Goal: Obtain resource: Download file/media

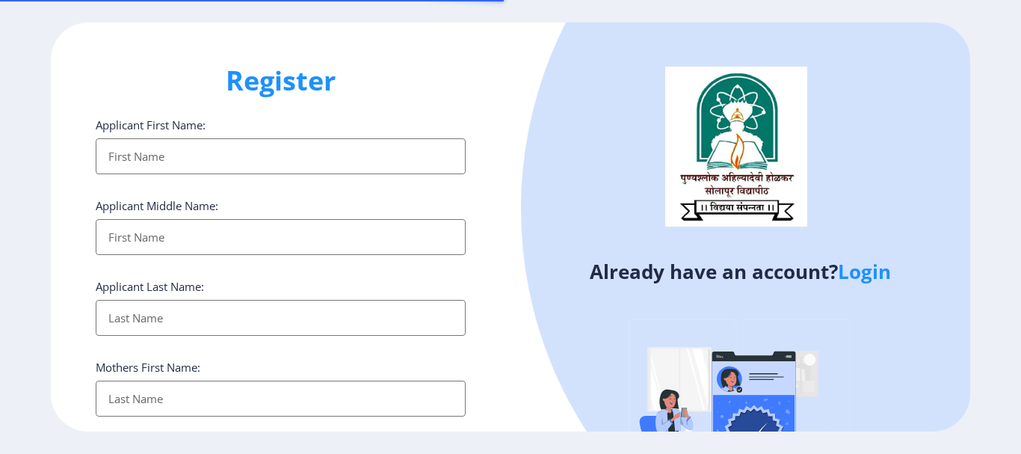
select select
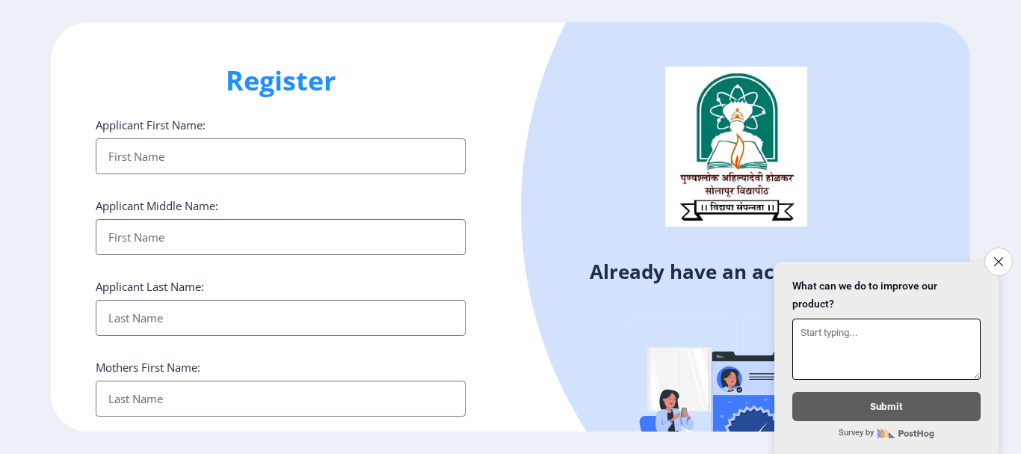
click at [1001, 257] on icon "Close survey" at bounding box center [999, 261] width 9 height 9
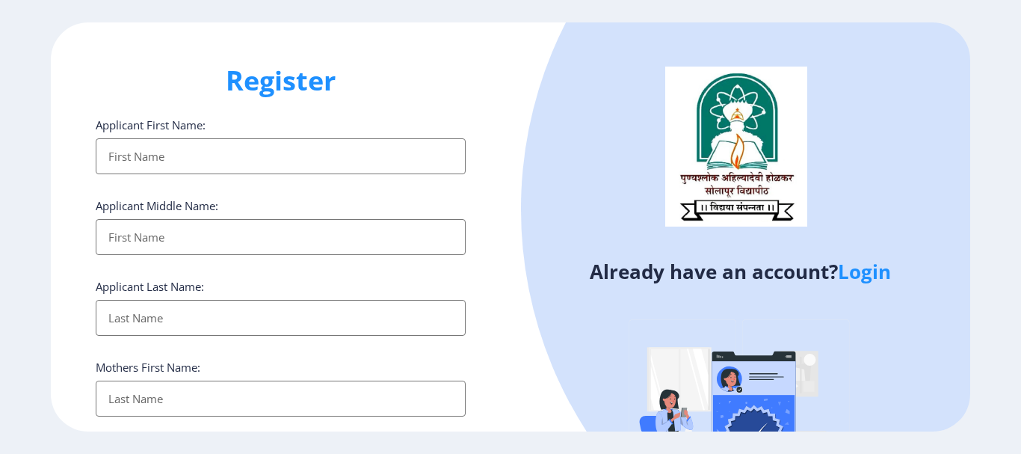
click at [867, 267] on link "Login" at bounding box center [864, 271] width 53 height 27
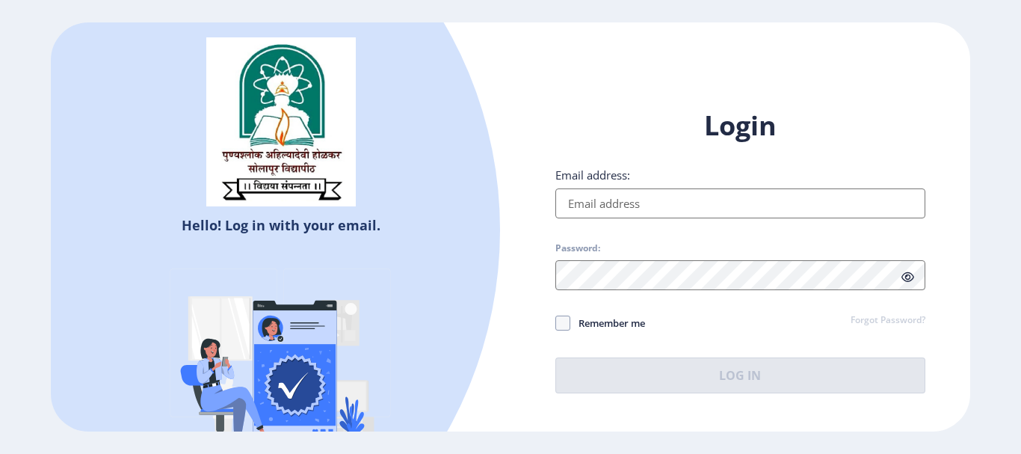
click at [756, 212] on input "Email address:" at bounding box center [741, 203] width 370 height 30
click at [766, 198] on input "Email address:" at bounding box center [741, 203] width 370 height 30
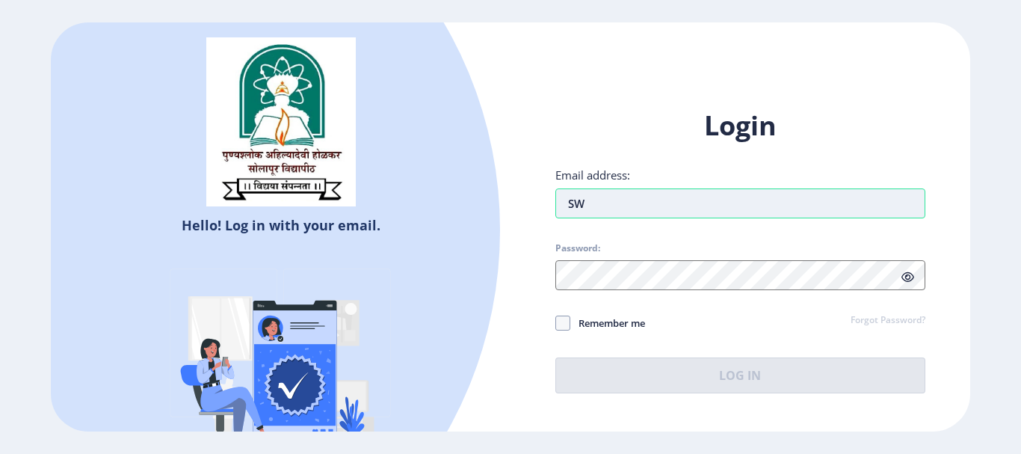
type input "S"
type input "[EMAIL_ADDRESS][DOMAIN_NAME]"
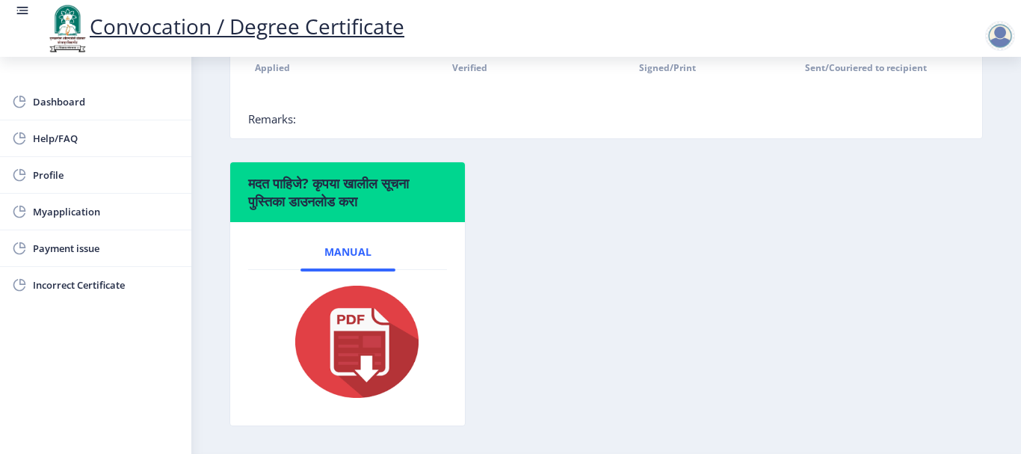
scroll to position [478, 0]
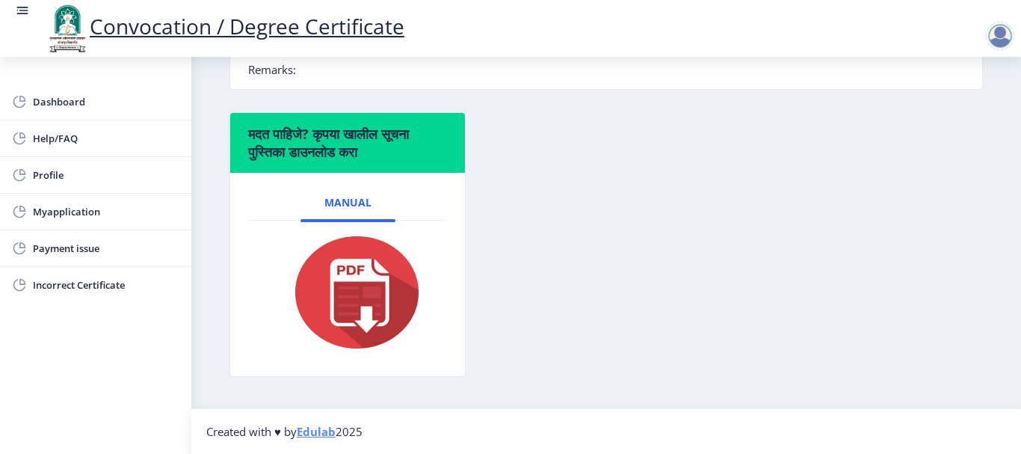
click at [350, 328] on img at bounding box center [348, 293] width 150 height 120
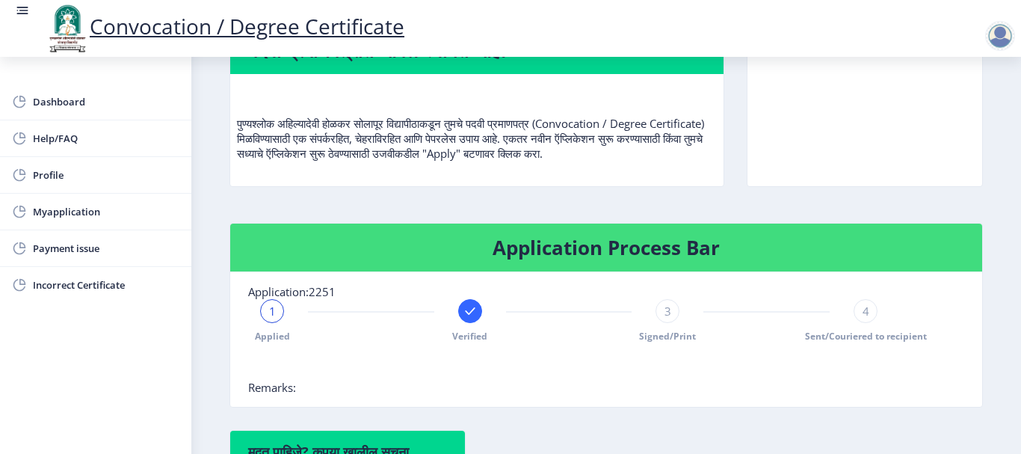
scroll to position [104, 0]
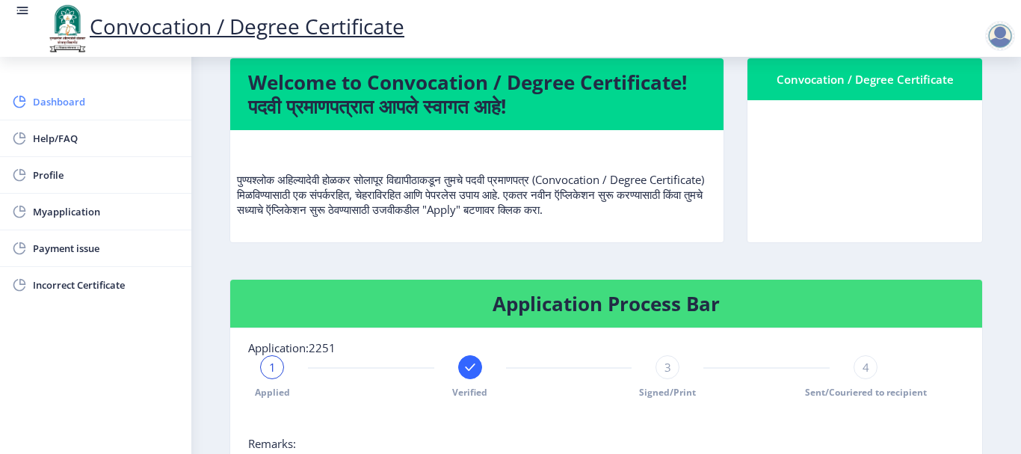
click at [90, 100] on span "Dashboard" at bounding box center [106, 102] width 147 height 18
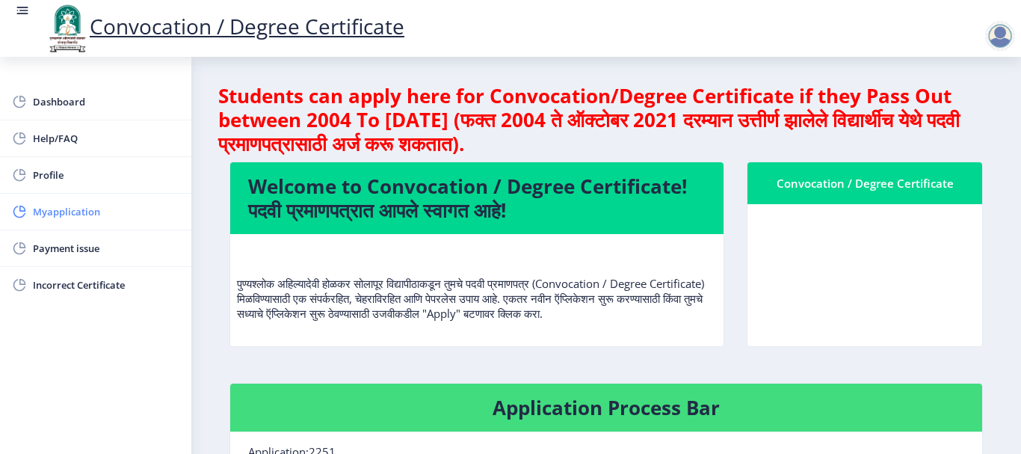
click at [84, 210] on span "Myapplication" at bounding box center [106, 212] width 147 height 18
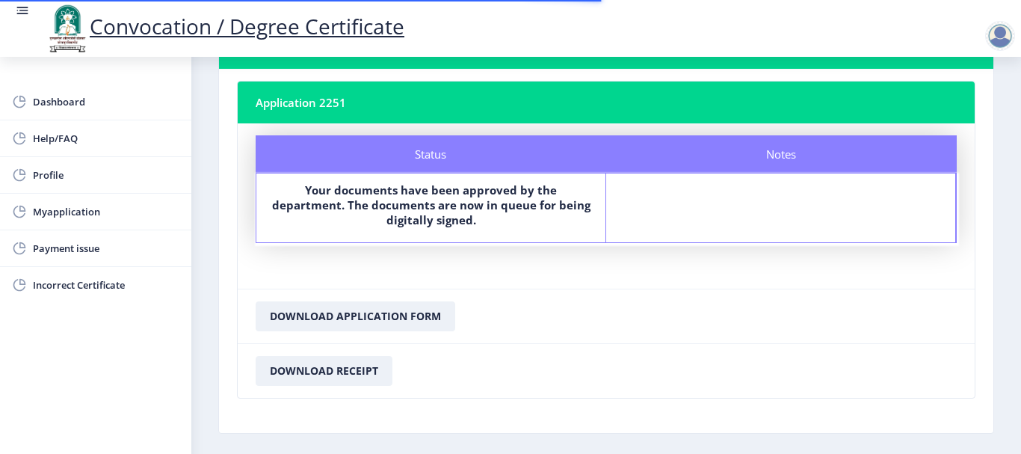
scroll to position [126, 0]
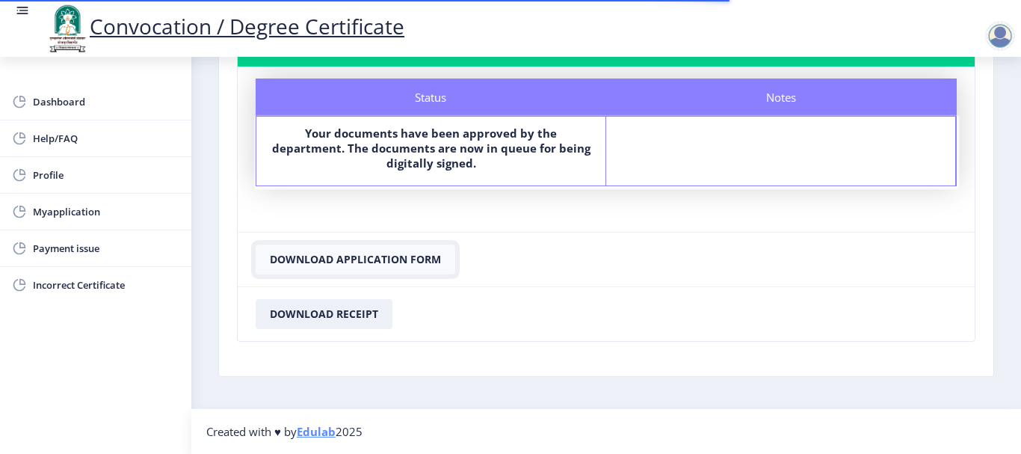
click at [369, 256] on button "Download Application Form" at bounding box center [356, 260] width 200 height 30
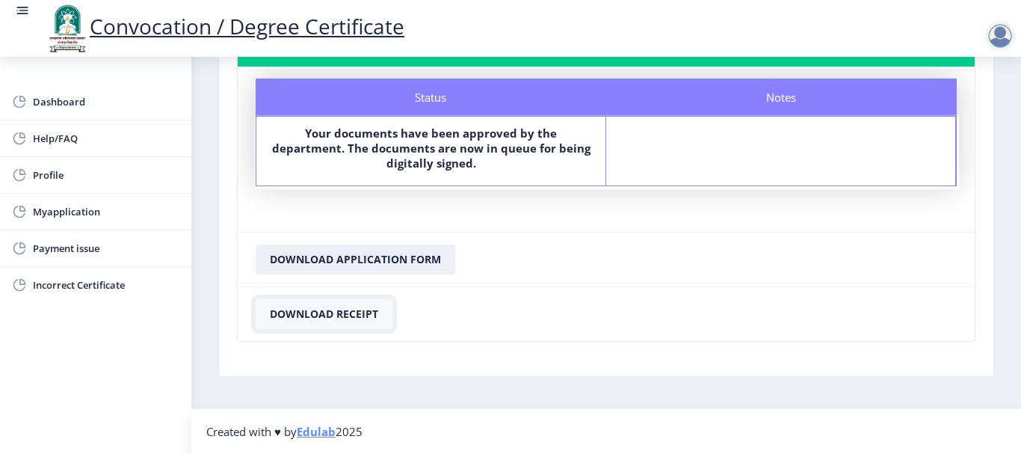
click at [366, 313] on button "Download Receipt" at bounding box center [324, 314] width 137 height 30
click at [992, 36] on div at bounding box center [1001, 36] width 30 height 30
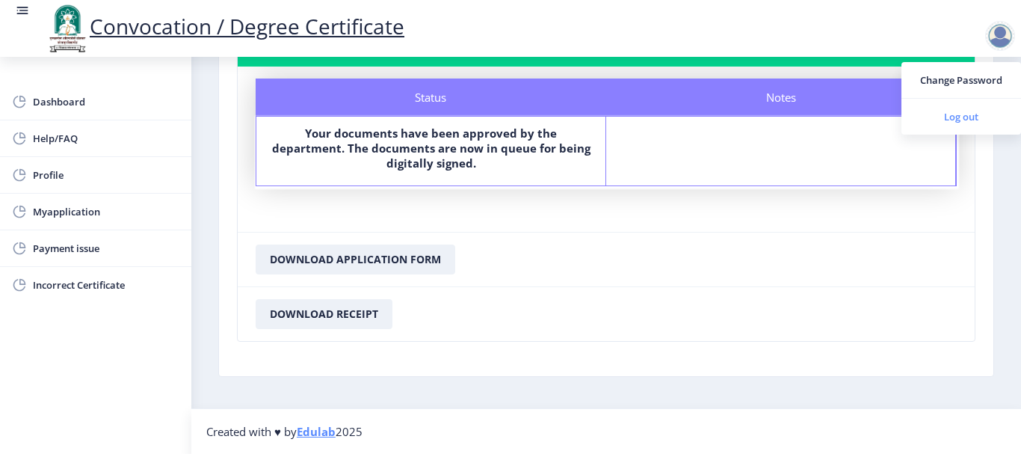
click at [954, 121] on span "Log out" at bounding box center [962, 117] width 96 height 18
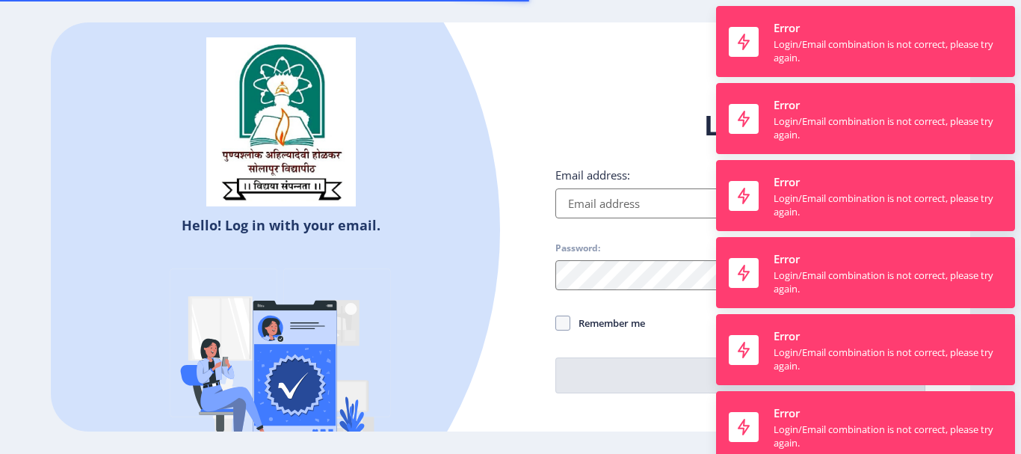
type input "[EMAIL_ADDRESS][DOMAIN_NAME]"
